Goal: Transaction & Acquisition: Download file/media

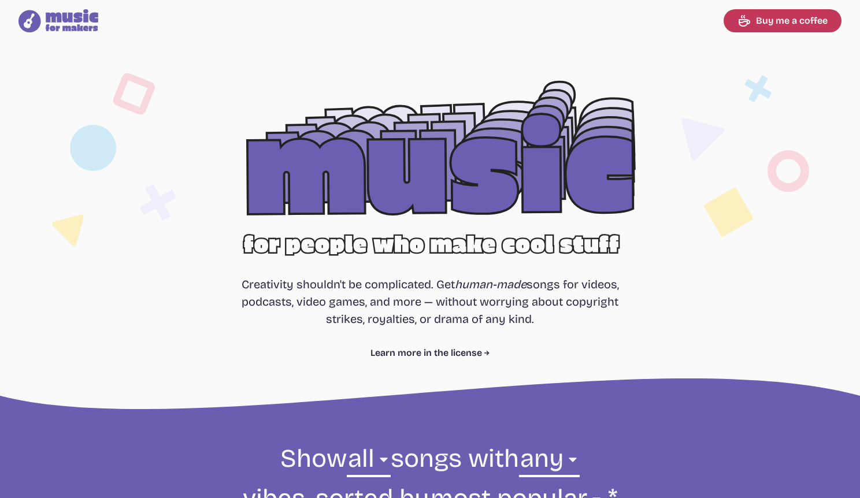
select select "most popular"
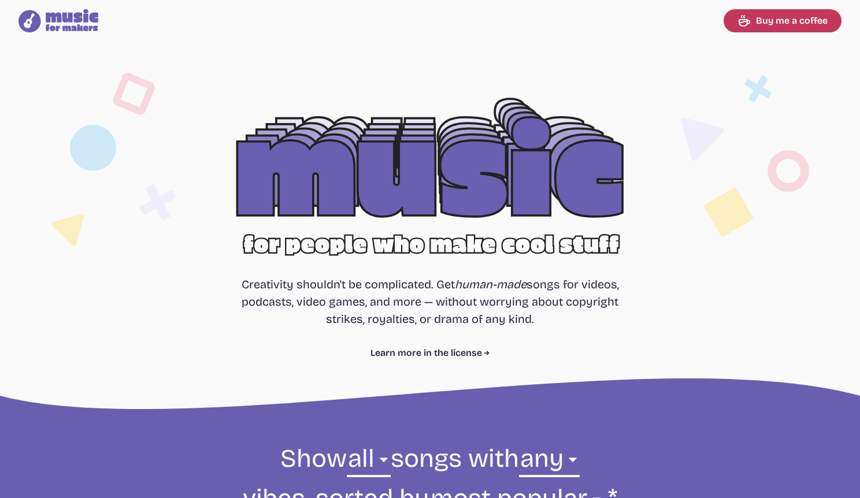
click at [198, 4] on nav "Music for Makers logo Music for Makers logo Buy me a coffee" at bounding box center [430, 21] width 851 height 42
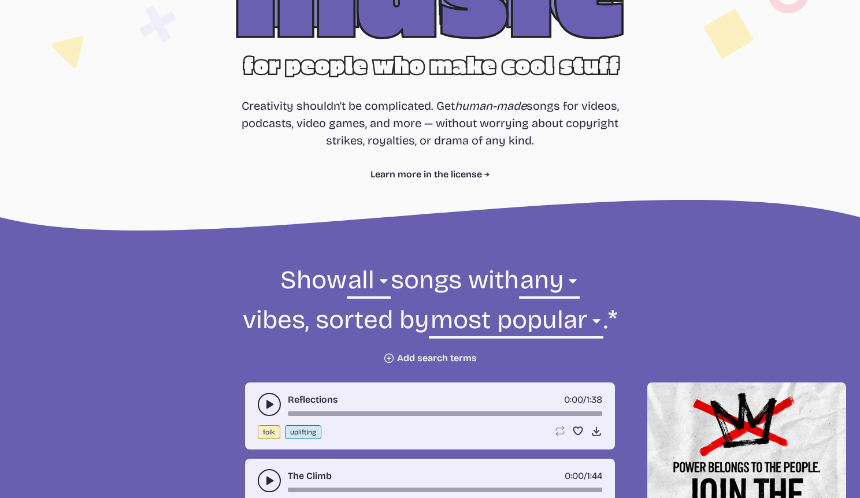
scroll to position [314, 0]
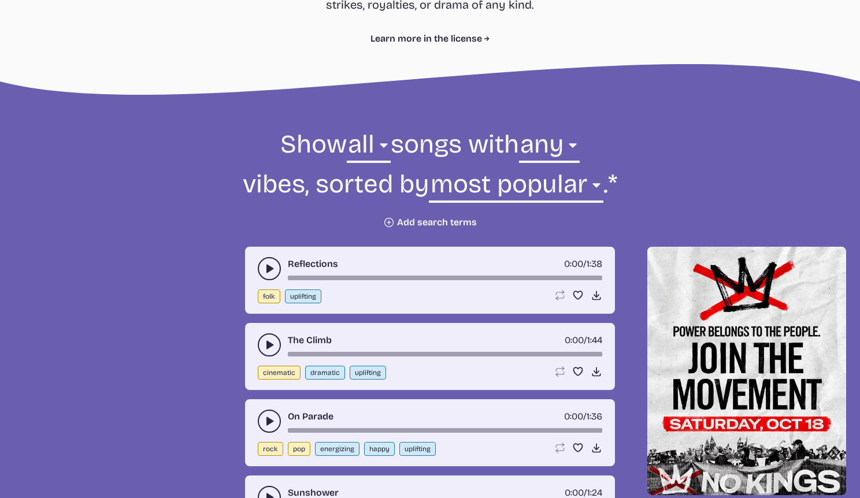
click at [267, 275] on icon "play-pause toggle" at bounding box center [270, 269] width 12 height 12
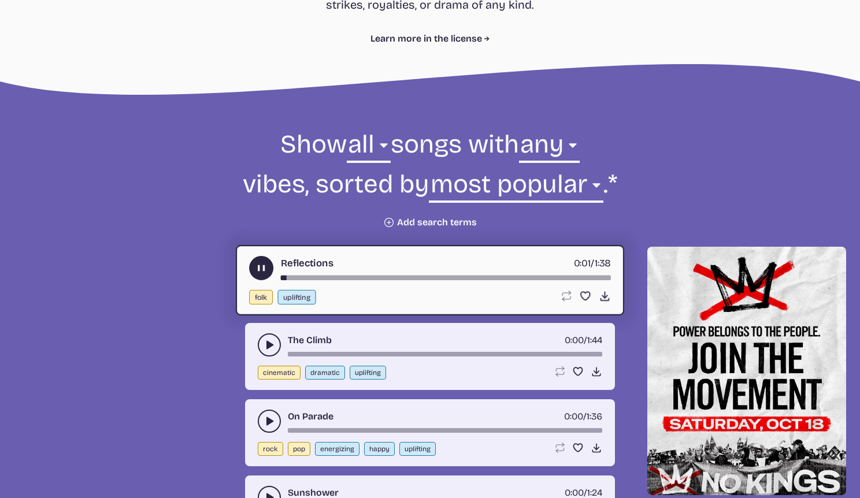
click at [267, 275] on icon "play-pause toggle" at bounding box center [261, 268] width 12 height 12
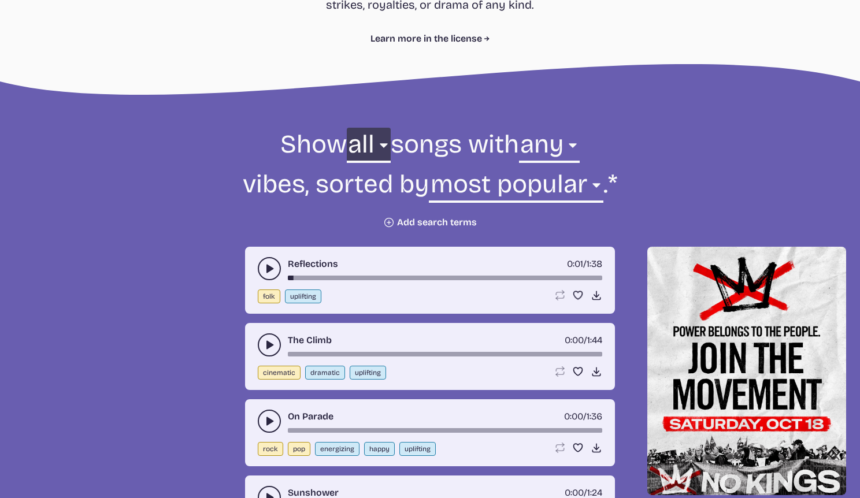
select select "pop"
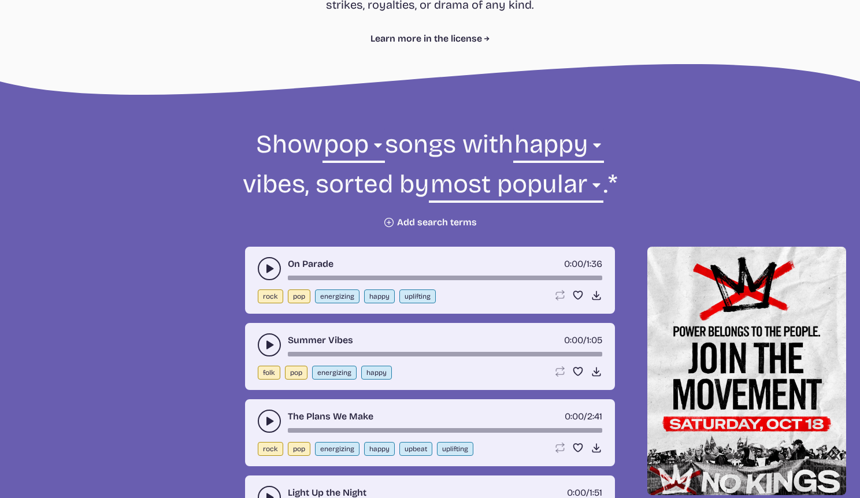
click at [273, 270] on icon "play-pause toggle" at bounding box center [270, 269] width 12 height 12
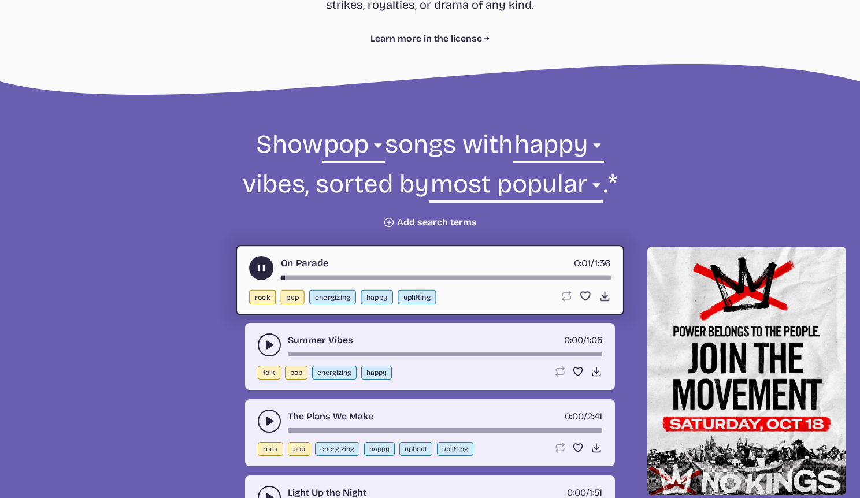
click at [273, 348] on icon "play-pause toggle" at bounding box center [270, 345] width 12 height 12
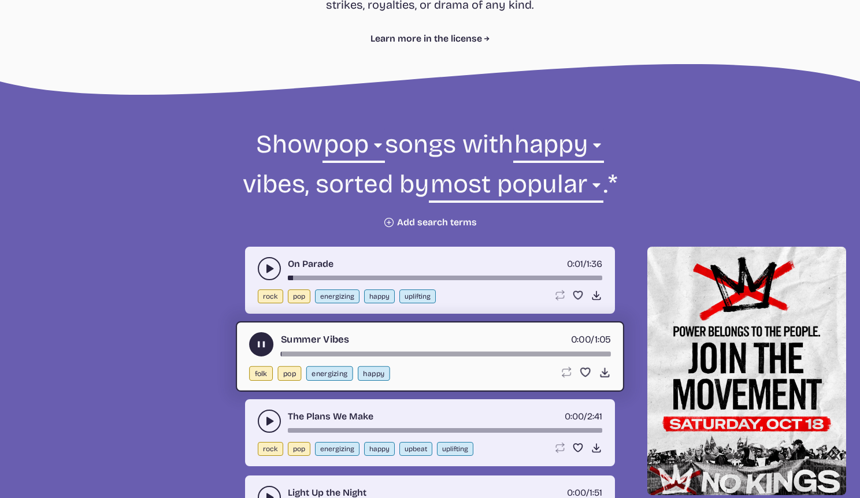
scroll to position [441, 0]
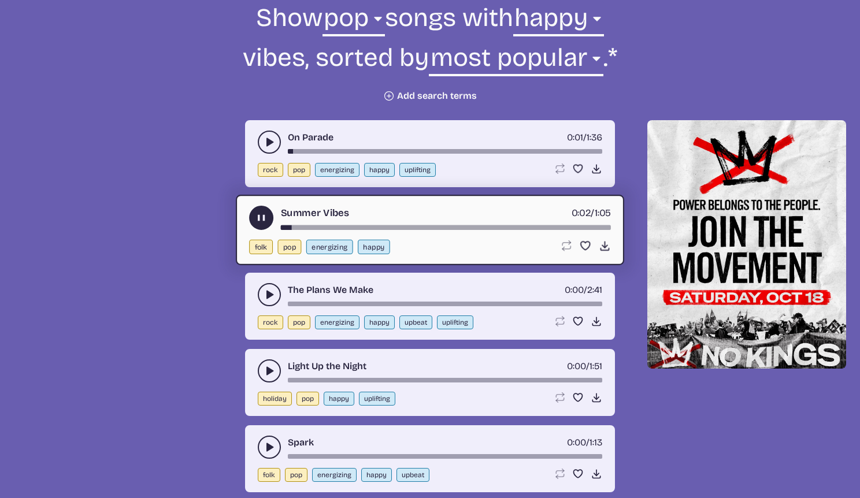
click at [270, 301] on button "play-pause toggle" at bounding box center [269, 294] width 23 height 23
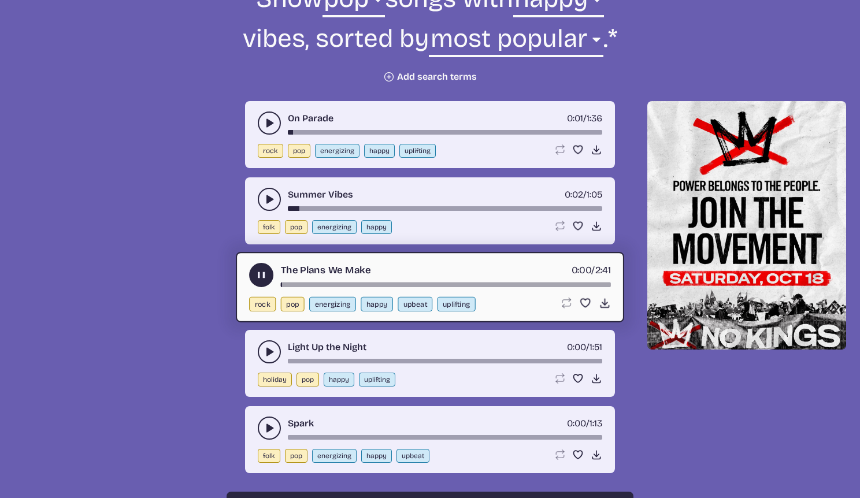
scroll to position [484, 0]
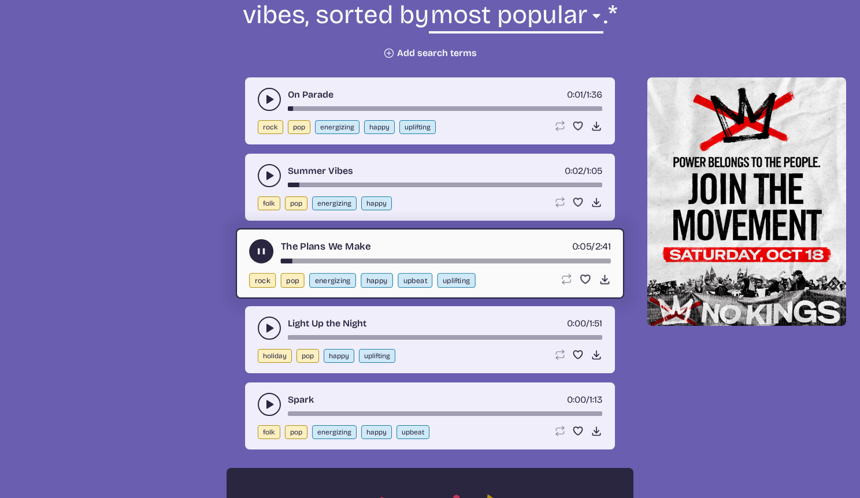
click at [263, 331] on button "play-pause toggle" at bounding box center [269, 328] width 23 height 23
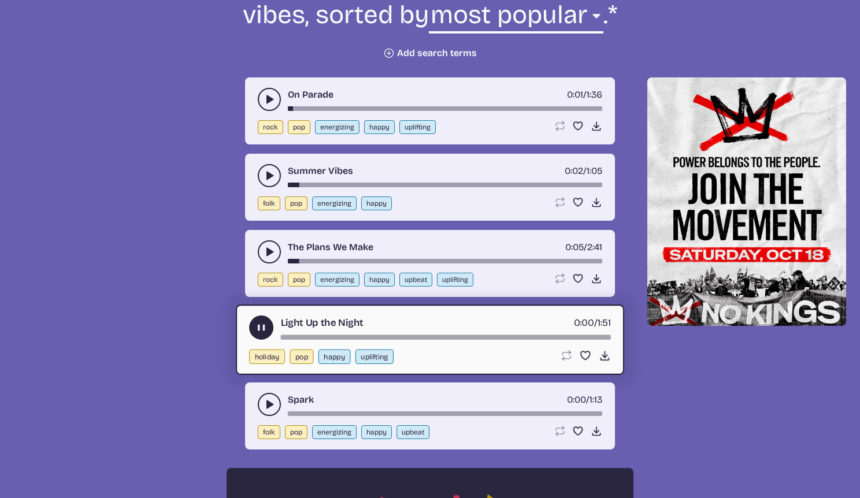
scroll to position [533, 0]
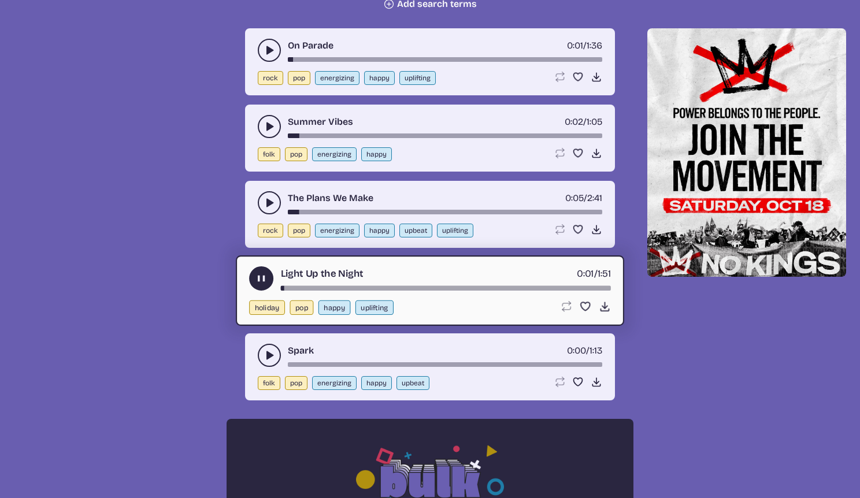
click at [266, 355] on use "play-pause toggle" at bounding box center [270, 356] width 12 height 12
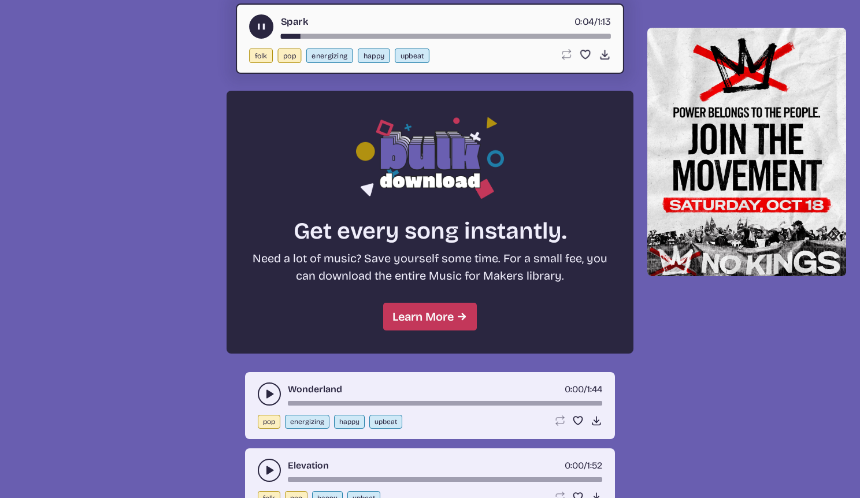
scroll to position [920, 0]
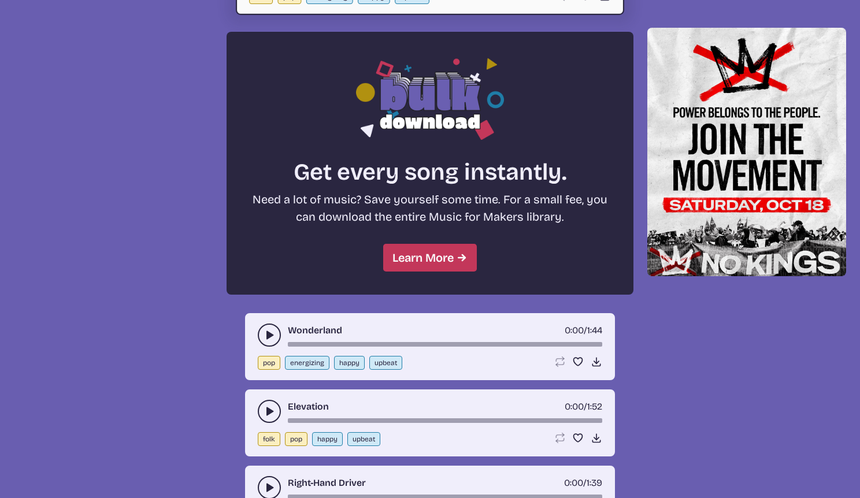
click at [272, 331] on icon "play-pause toggle" at bounding box center [270, 335] width 12 height 12
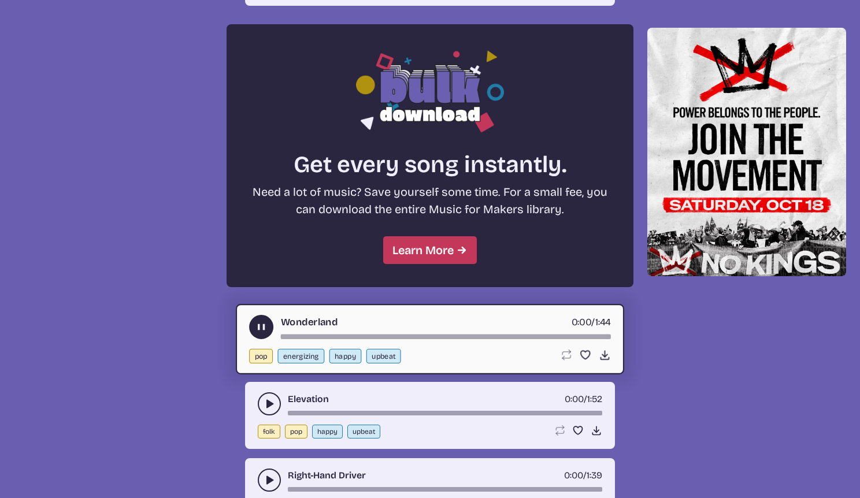
scroll to position [1002, 0]
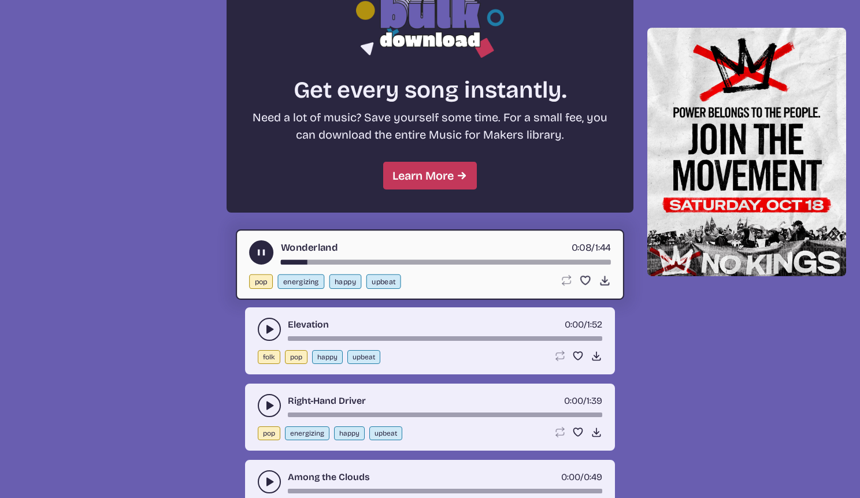
click at [337, 263] on div "song-time-bar" at bounding box center [446, 262] width 330 height 5
click at [600, 279] on icon "Download song" at bounding box center [605, 281] width 12 height 12
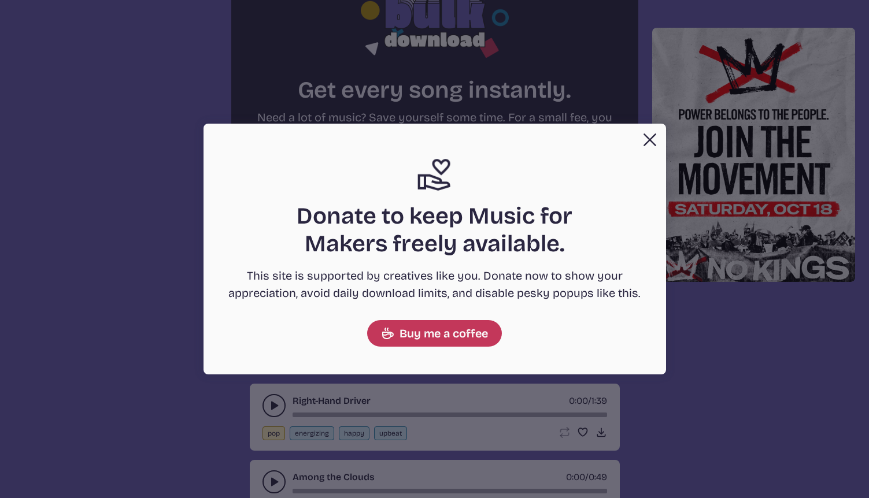
click at [644, 138] on button "Close" at bounding box center [649, 139] width 23 height 23
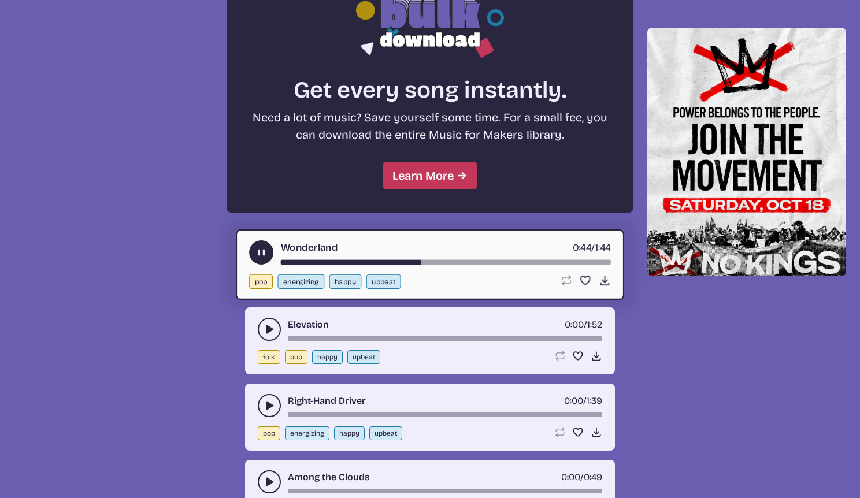
click at [259, 326] on button "play-pause toggle" at bounding box center [269, 329] width 23 height 23
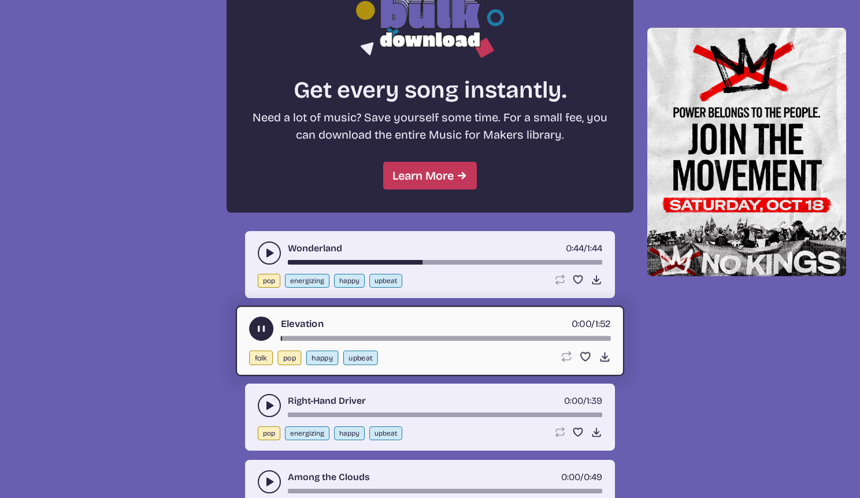
click at [354, 335] on div "Elevation 0:00 / 1:52" at bounding box center [430, 329] width 362 height 24
click at [353, 338] on div "song-time-bar" at bounding box center [446, 338] width 330 height 5
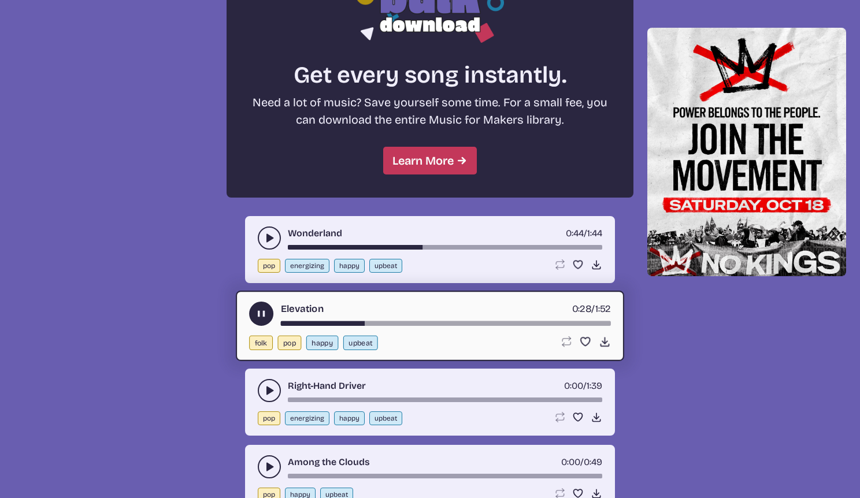
click at [276, 388] on button "play-pause toggle" at bounding box center [269, 390] width 23 height 23
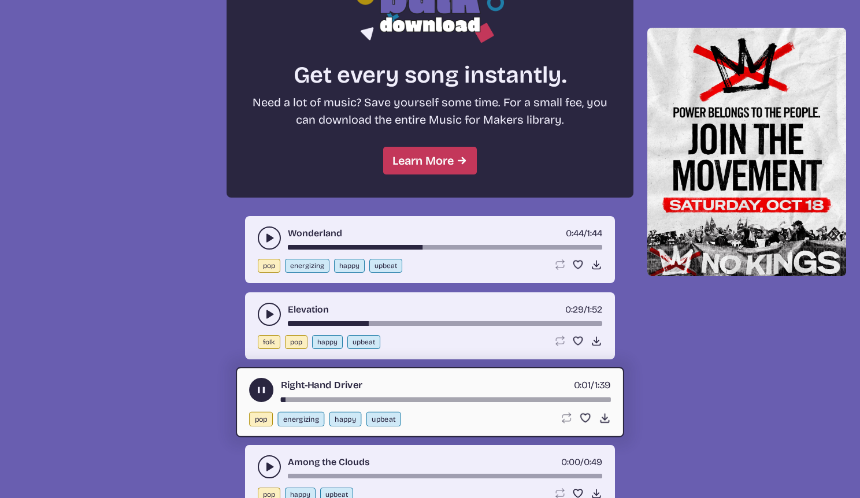
click at [385, 400] on div "song-time-bar" at bounding box center [446, 400] width 330 height 5
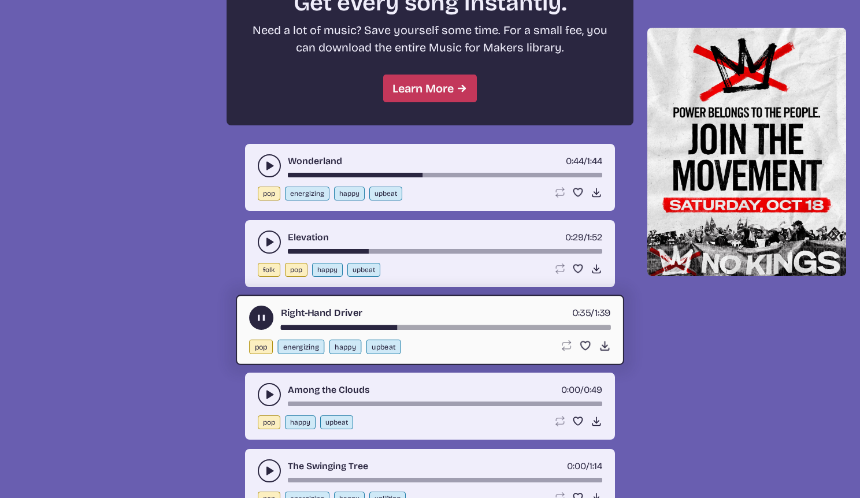
click at [268, 399] on icon "play-pause toggle" at bounding box center [270, 395] width 12 height 12
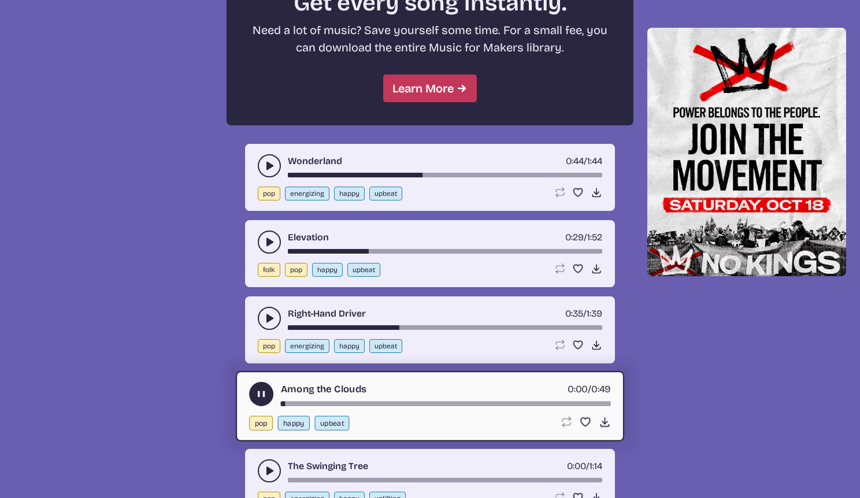
click at [405, 402] on div "song-time-bar" at bounding box center [446, 404] width 330 height 5
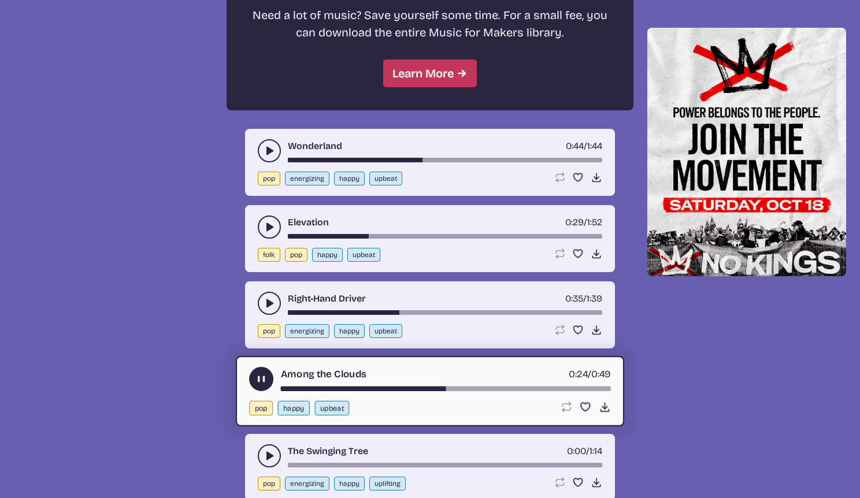
click at [274, 455] on icon "play-pause toggle" at bounding box center [270, 456] width 12 height 12
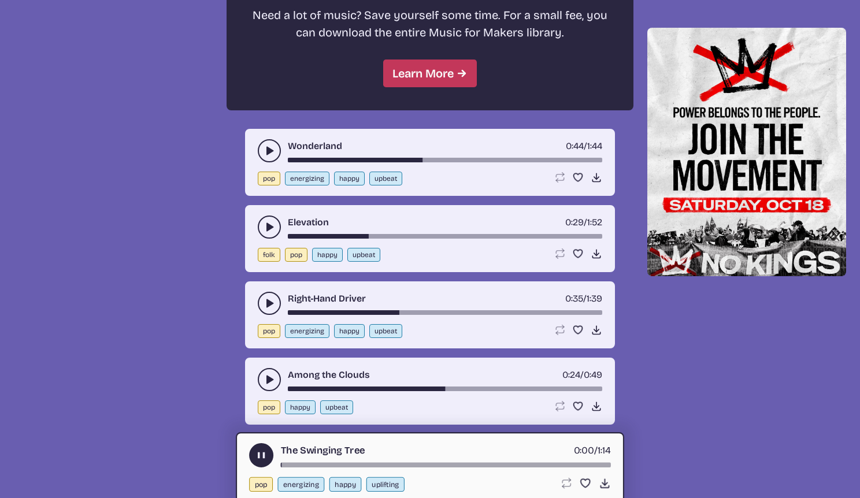
click at [365, 463] on div "song-time-bar" at bounding box center [446, 465] width 330 height 5
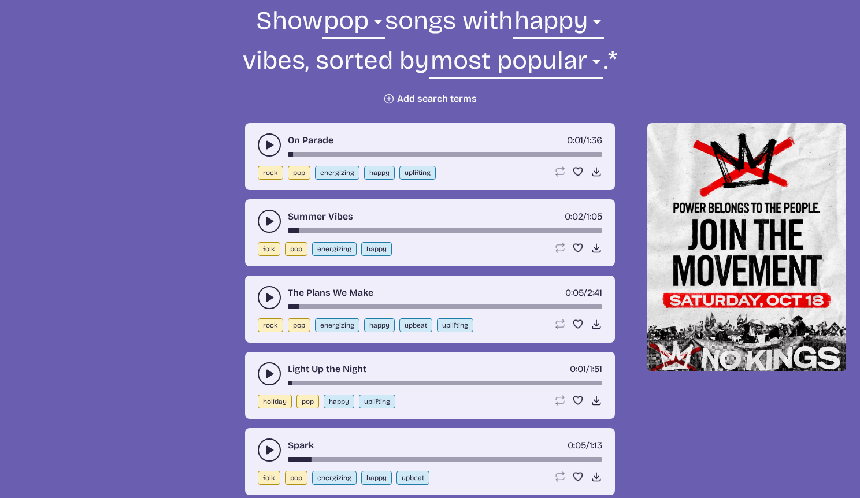
scroll to position [75, 0]
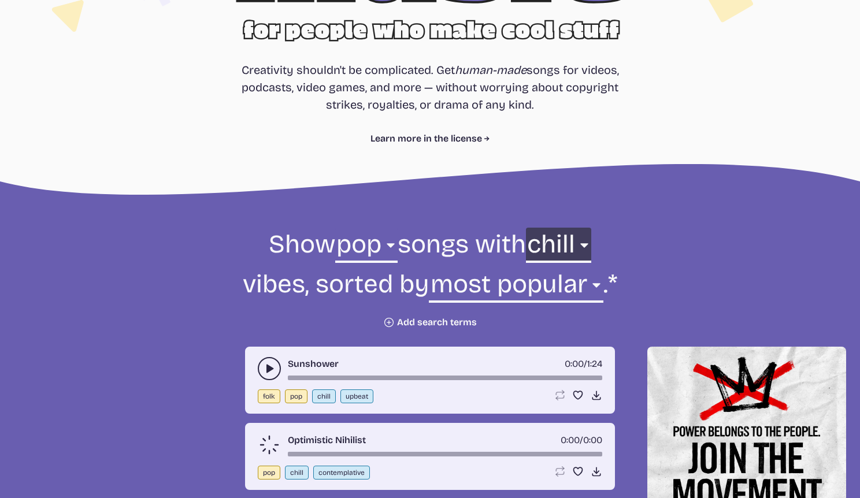
scroll to position [400, 0]
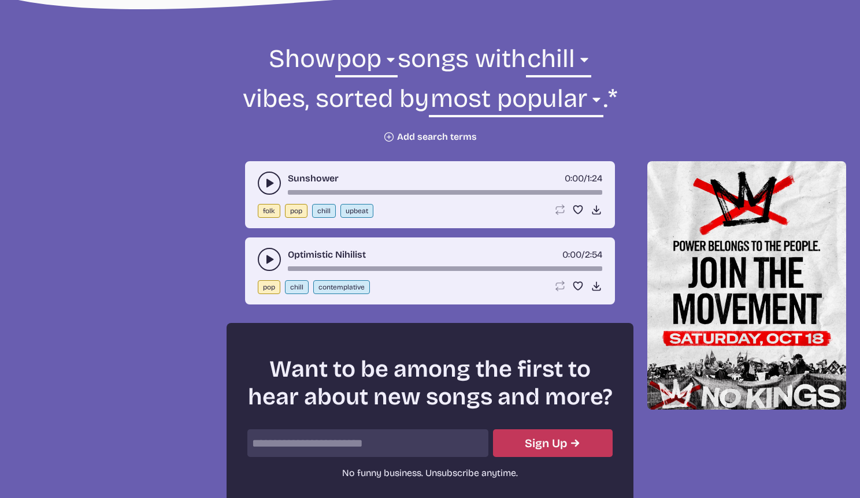
click at [269, 254] on icon "play-pause toggle" at bounding box center [270, 260] width 12 height 12
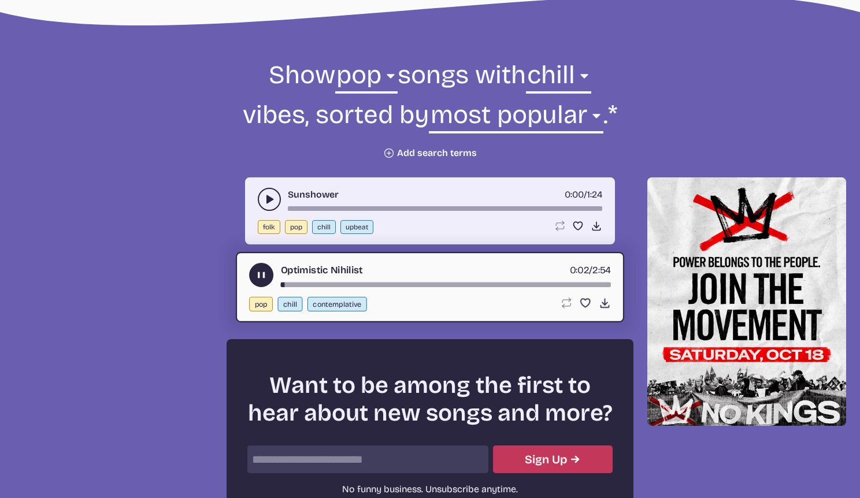
scroll to position [376, 0]
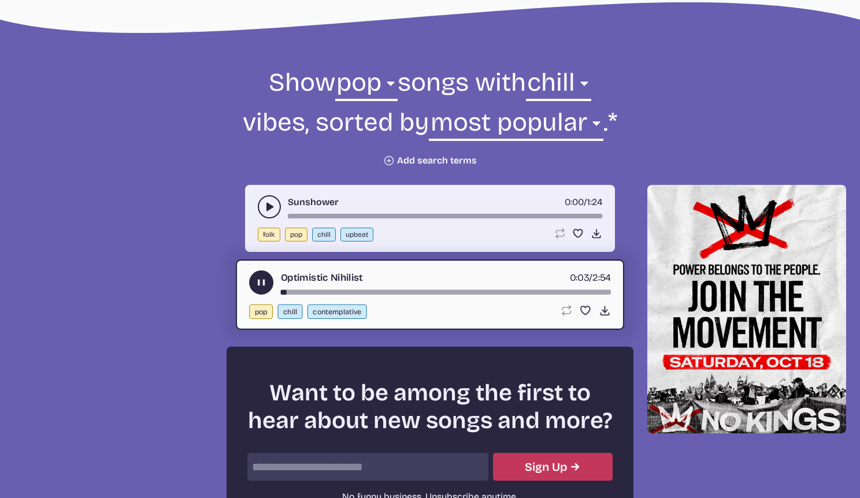
click at [265, 207] on icon "play-pause toggle" at bounding box center [270, 207] width 12 height 12
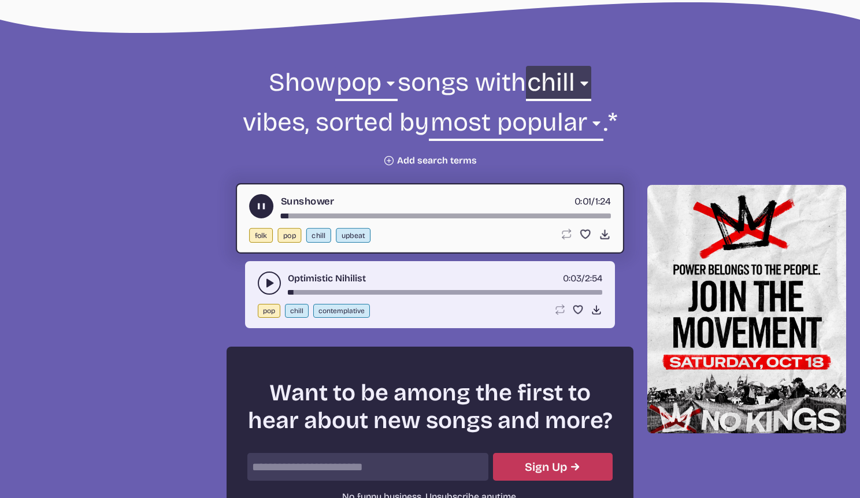
select select "energizing"
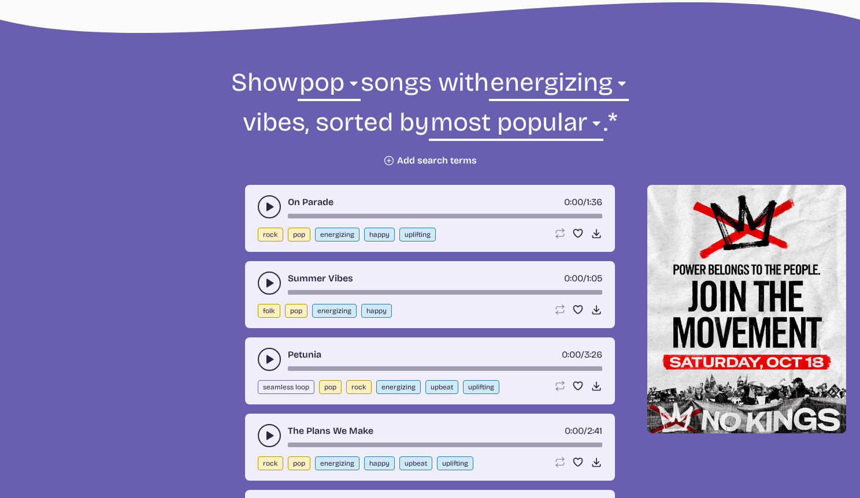
click at [269, 280] on use "play-pause toggle" at bounding box center [270, 283] width 12 height 12
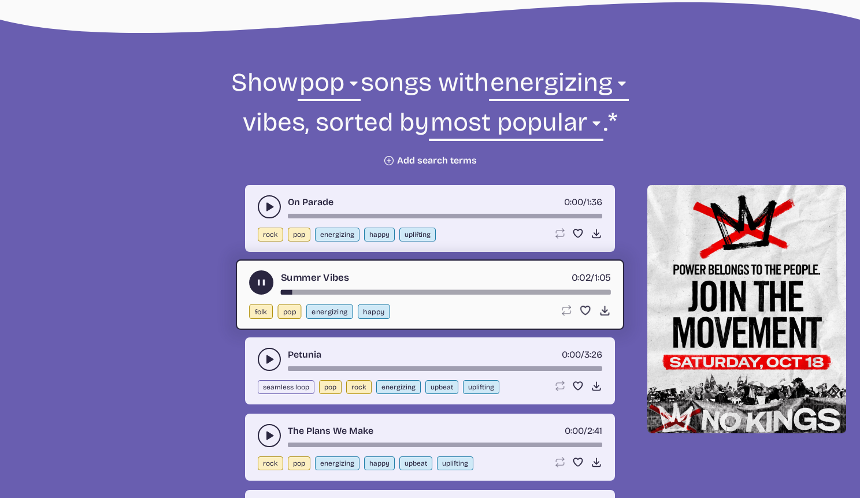
click at [276, 354] on button "play-pause toggle" at bounding box center [269, 359] width 23 height 23
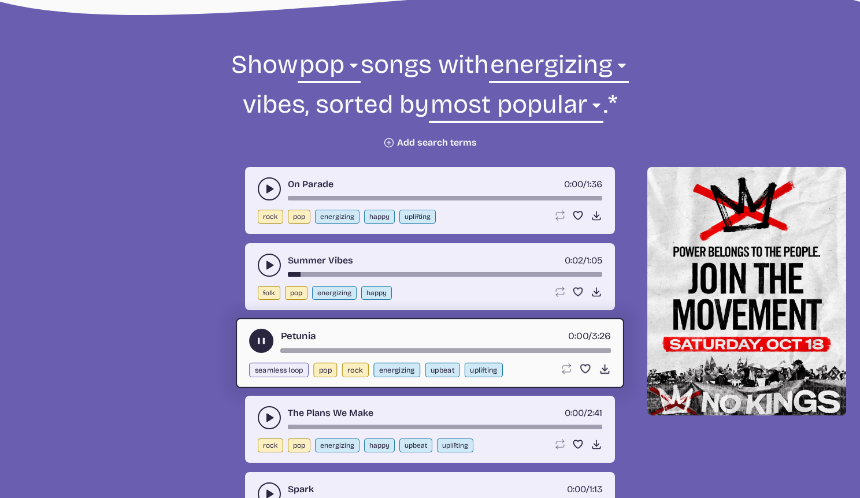
scroll to position [454, 0]
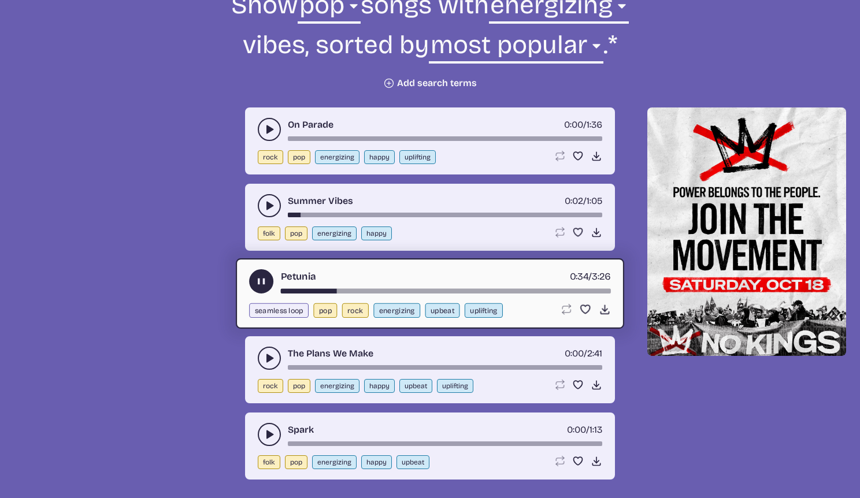
click at [273, 356] on icon "play-pause toggle" at bounding box center [270, 359] width 12 height 12
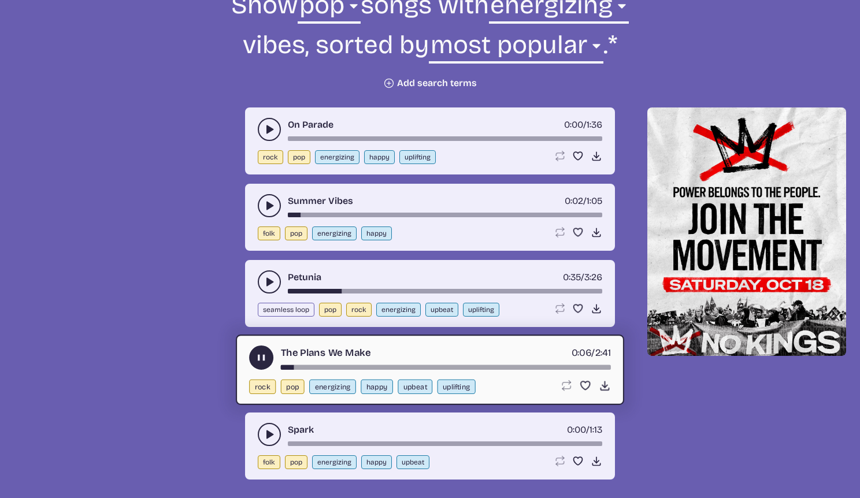
click at [280, 435] on button "play-pause toggle" at bounding box center [269, 434] width 23 height 23
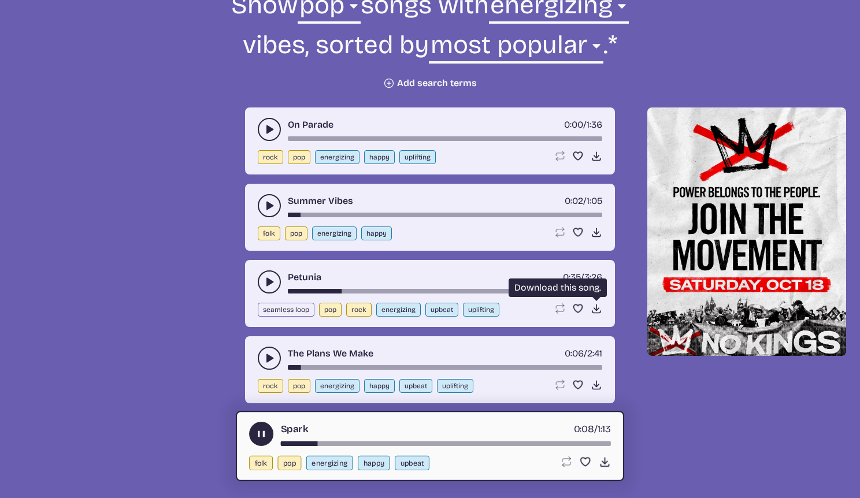
click at [592, 306] on icon "Download song" at bounding box center [597, 309] width 12 height 12
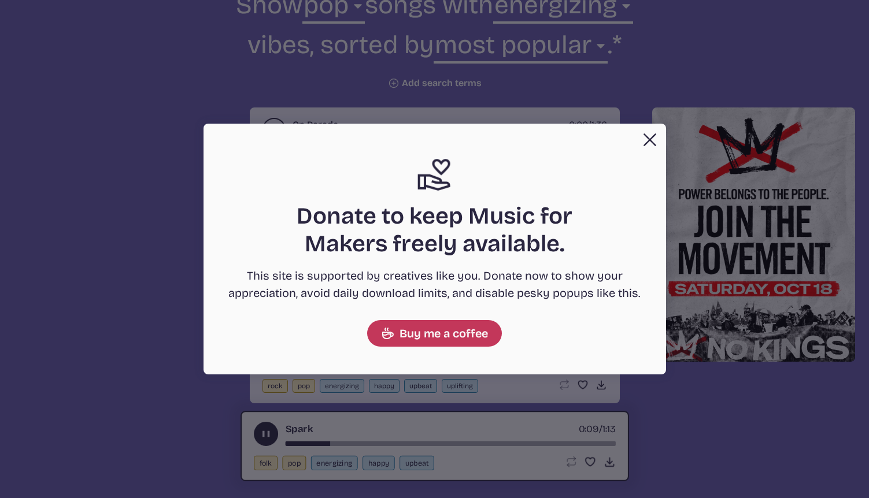
click at [655, 145] on button "Close" at bounding box center [649, 139] width 23 height 23
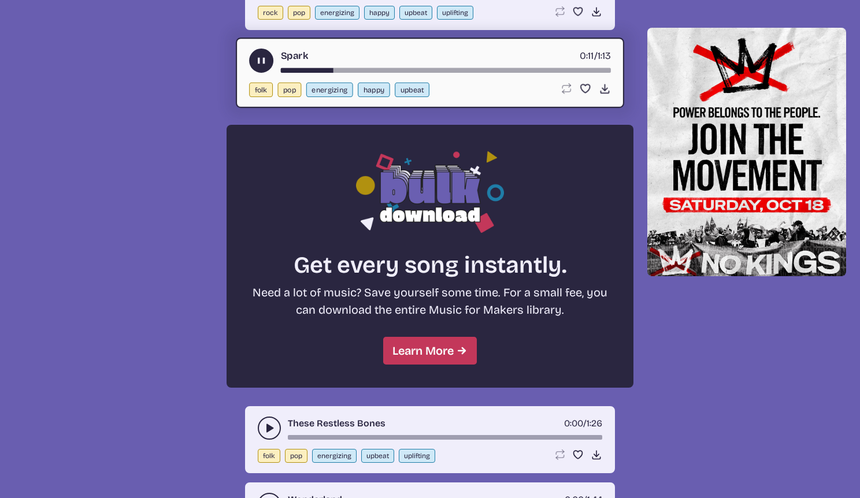
scroll to position [910, 0]
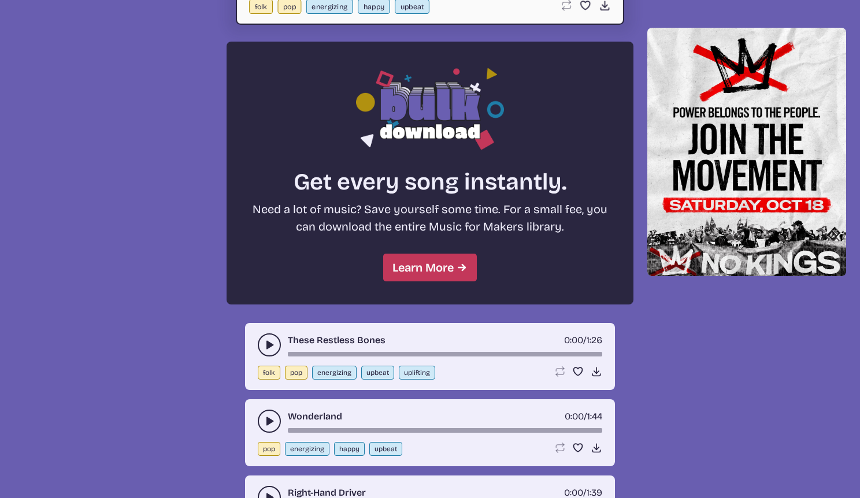
click at [275, 346] on button "play-pause toggle" at bounding box center [269, 344] width 23 height 23
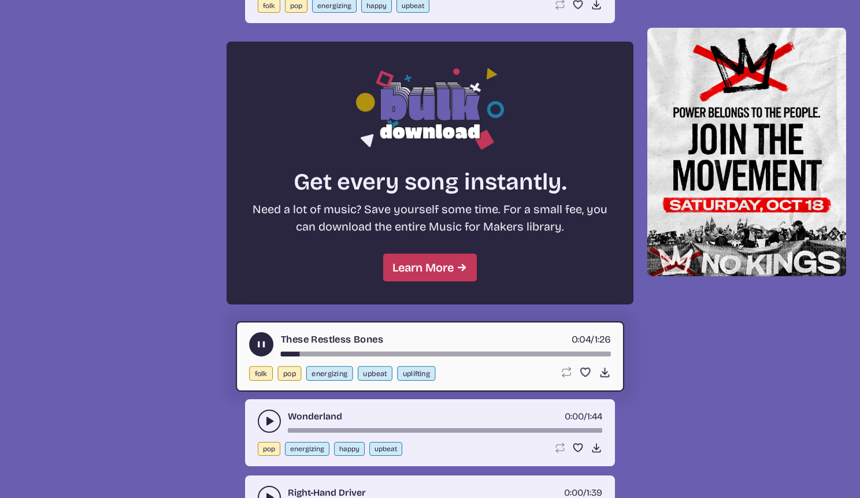
scroll to position [992, 0]
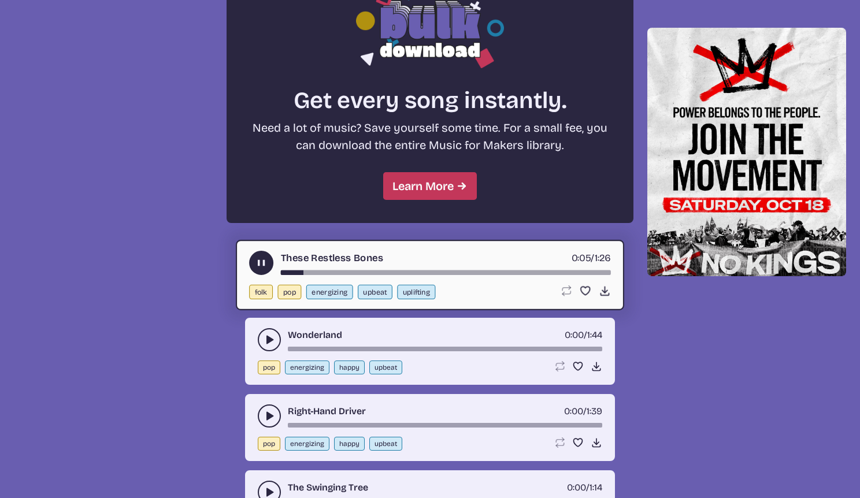
click at [275, 424] on button "play-pause toggle" at bounding box center [269, 416] width 23 height 23
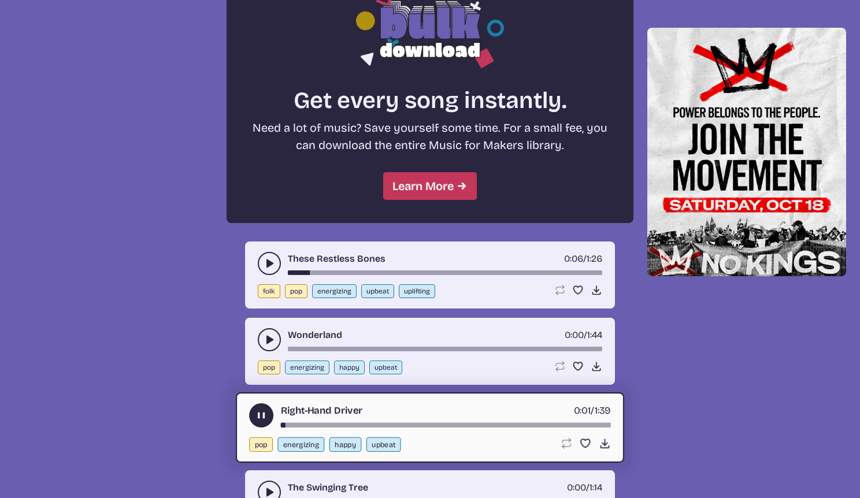
click at [331, 425] on div "song-time-bar" at bounding box center [446, 425] width 330 height 5
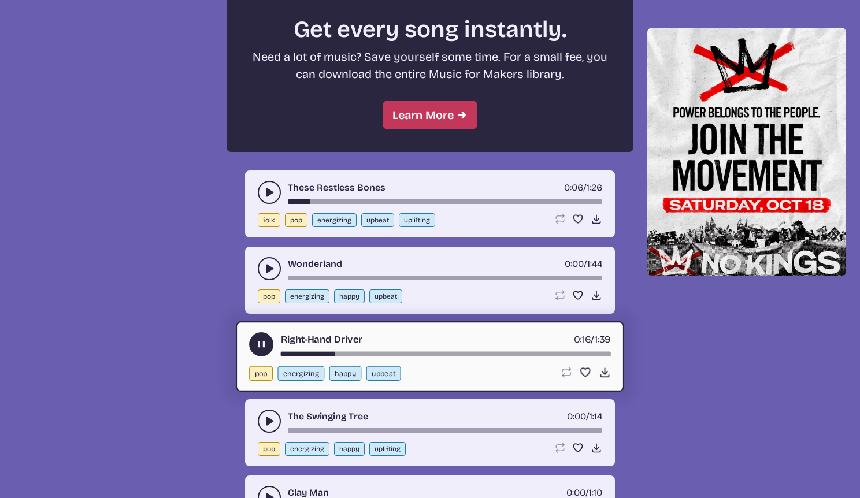
click at [276, 418] on button "play-pause toggle" at bounding box center [269, 421] width 23 height 23
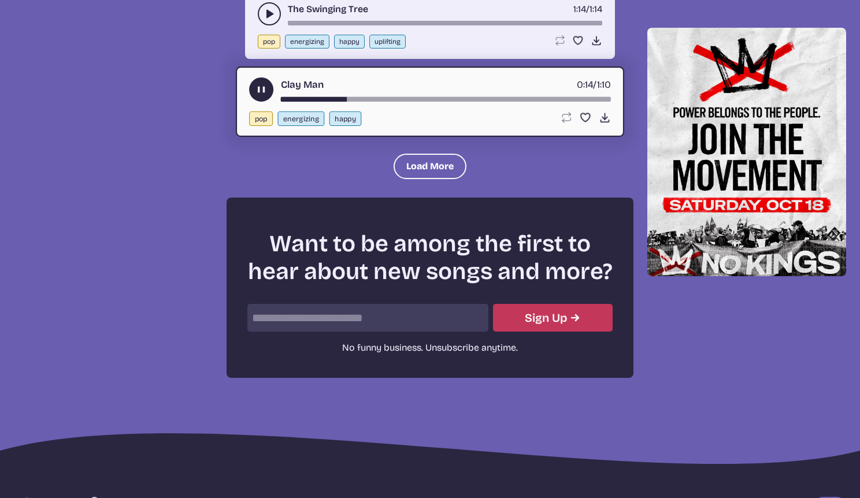
scroll to position [1411, 0]
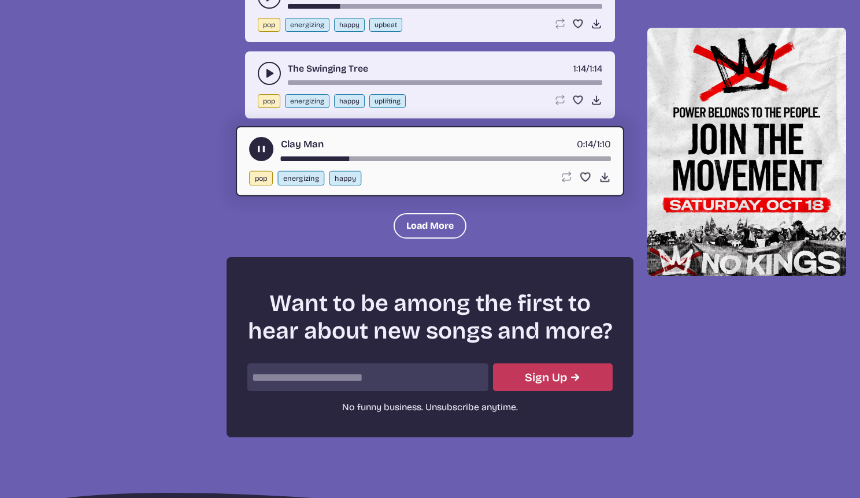
click at [262, 146] on use "play-pause toggle" at bounding box center [261, 149] width 12 height 12
